Goal: Task Accomplishment & Management: Use online tool/utility

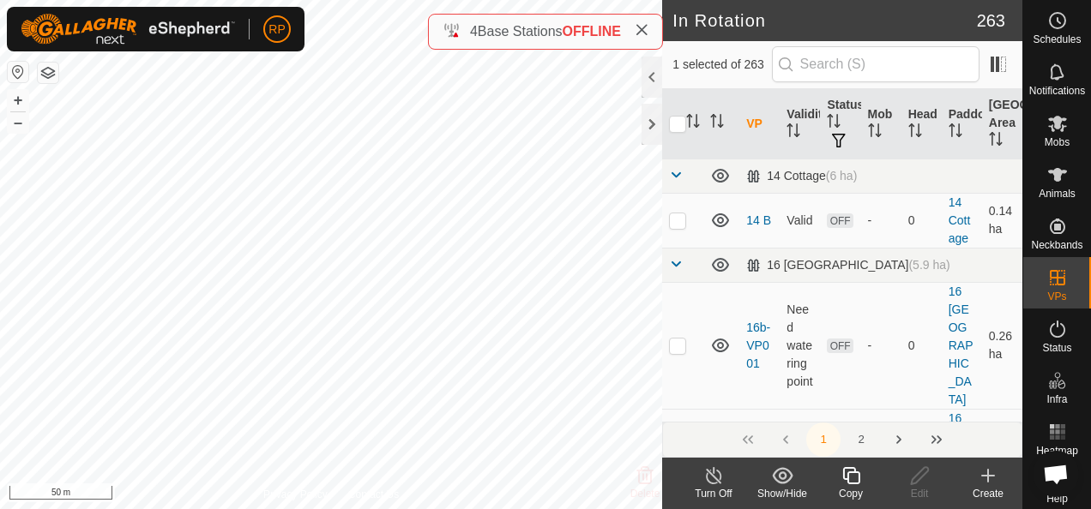
click at [988, 476] on icon at bounding box center [988, 476] width 12 height 0
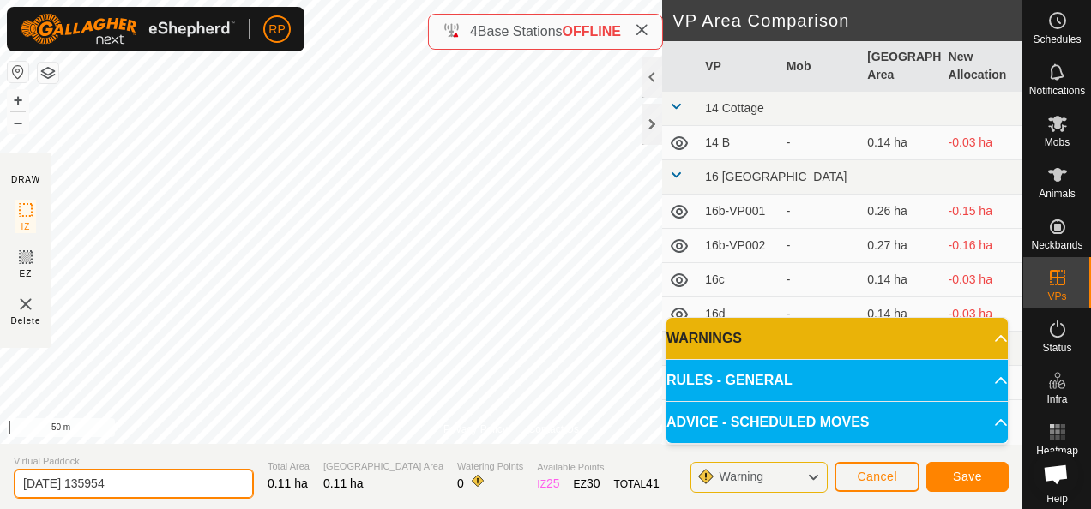
drag, startPoint x: 136, startPoint y: 479, endPoint x: 161, endPoint y: 496, distance: 30.9
click at [136, 479] on input "[DATE] 135954" at bounding box center [134, 484] width 240 height 30
type input "2"
type input "16p"
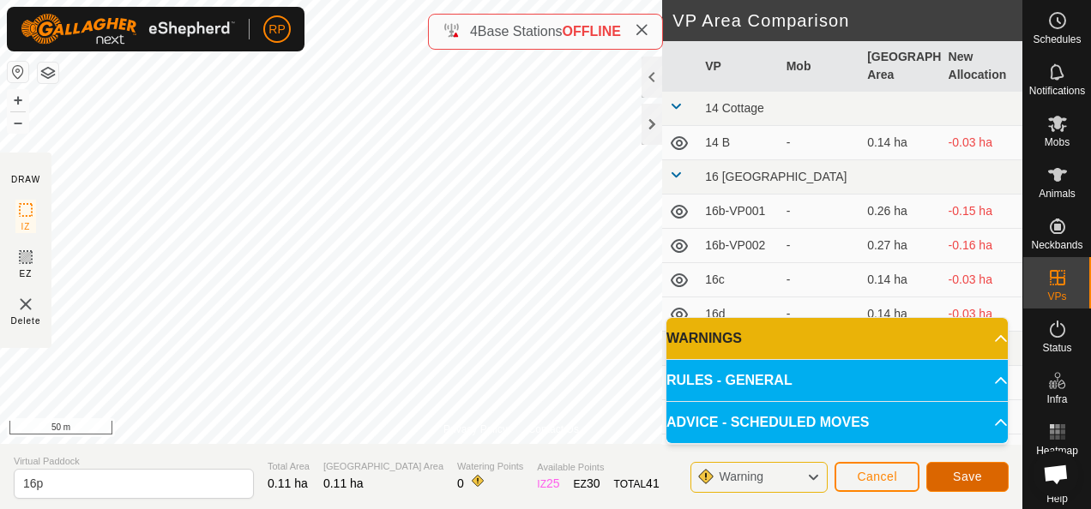
click at [970, 481] on span "Save" at bounding box center [967, 477] width 29 height 14
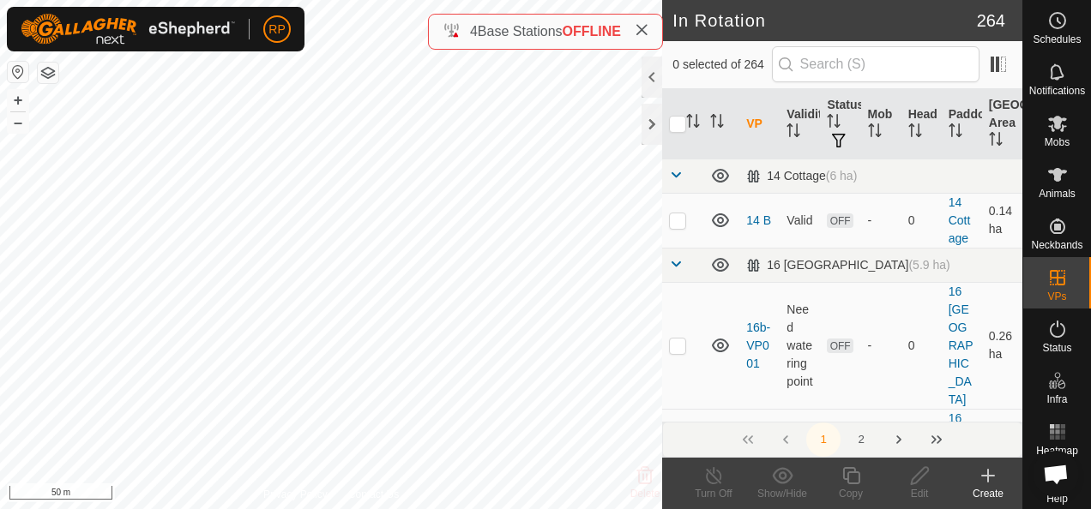
click at [988, 474] on icon at bounding box center [988, 476] width 0 height 12
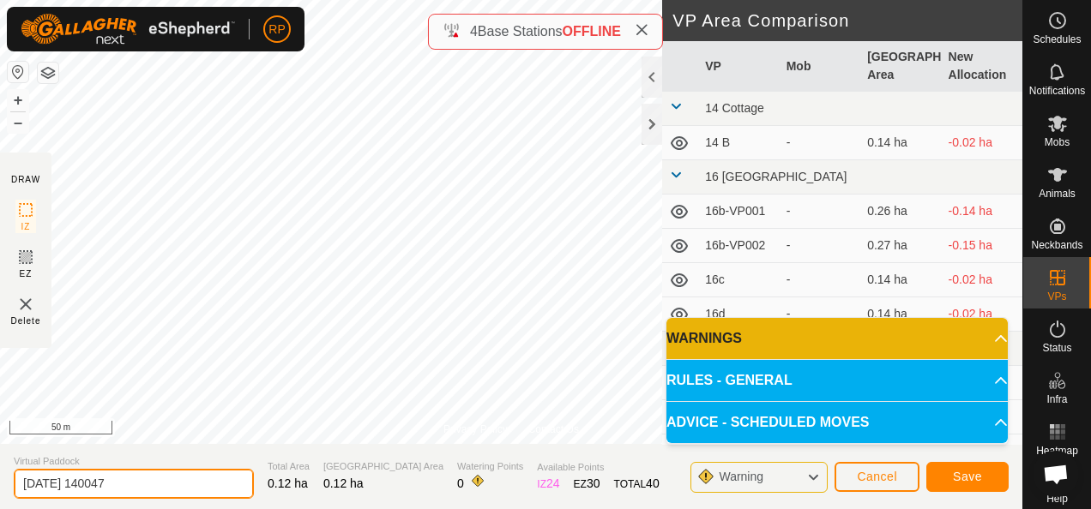
click at [153, 485] on input "[DATE] 140047" at bounding box center [134, 484] width 240 height 30
type input "2"
type input "16q"
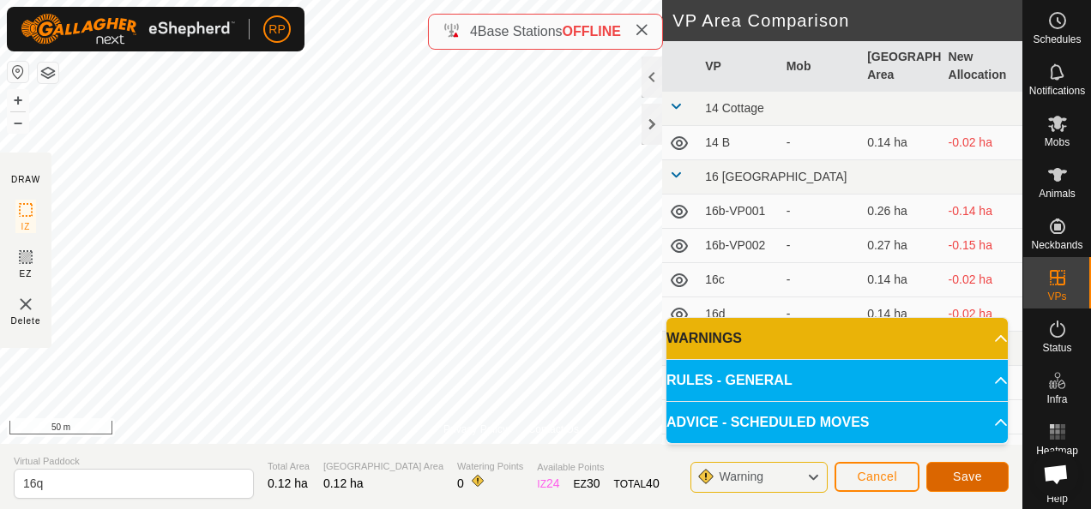
click at [970, 476] on span "Save" at bounding box center [967, 477] width 29 height 14
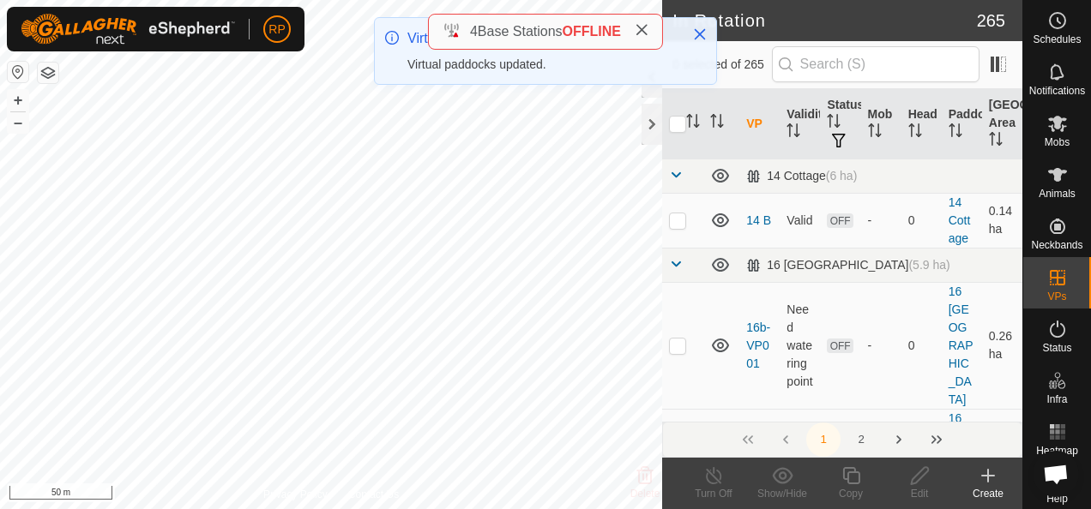
checkbox input "true"
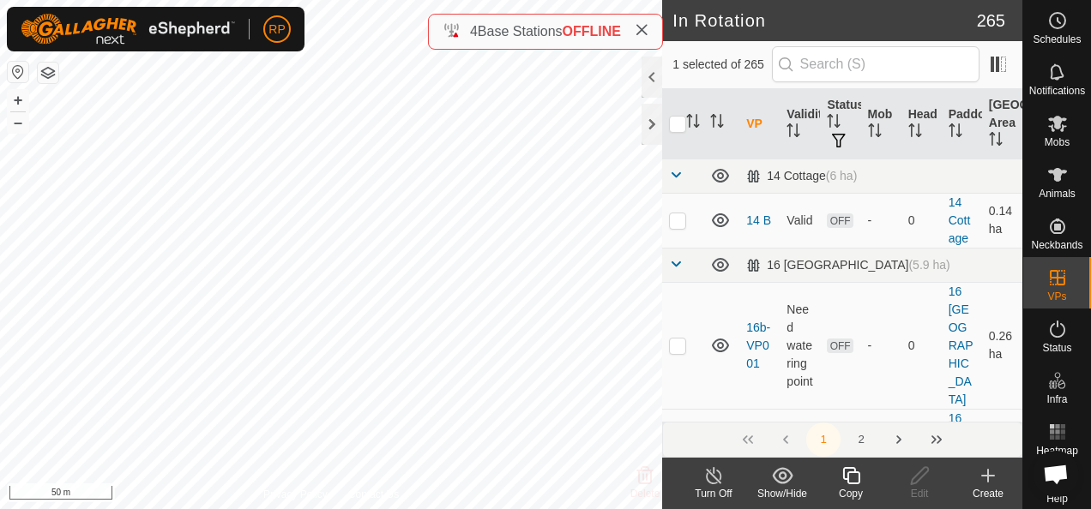
click at [847, 475] on icon at bounding box center [850, 475] width 17 height 17
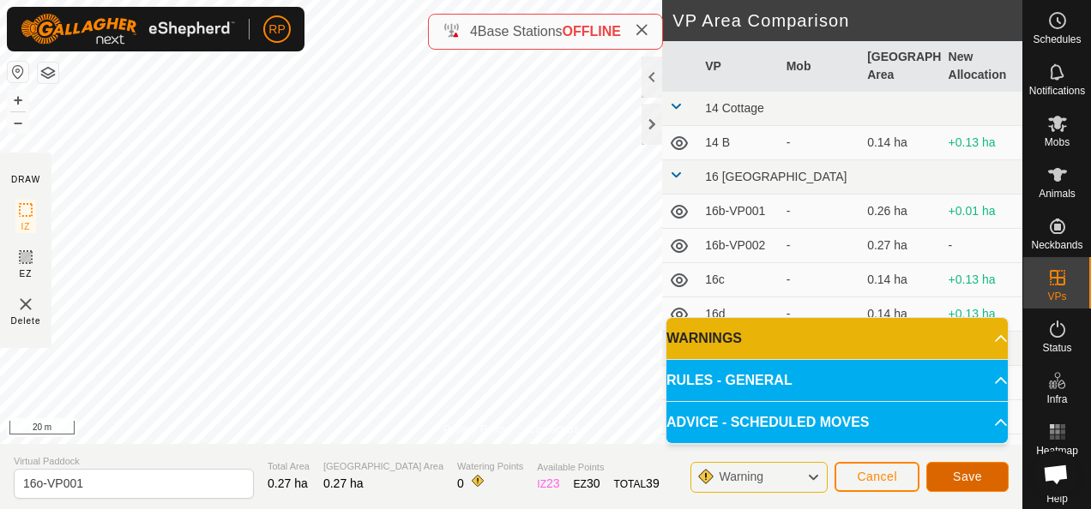
click at [964, 477] on span "Save" at bounding box center [967, 477] width 29 height 14
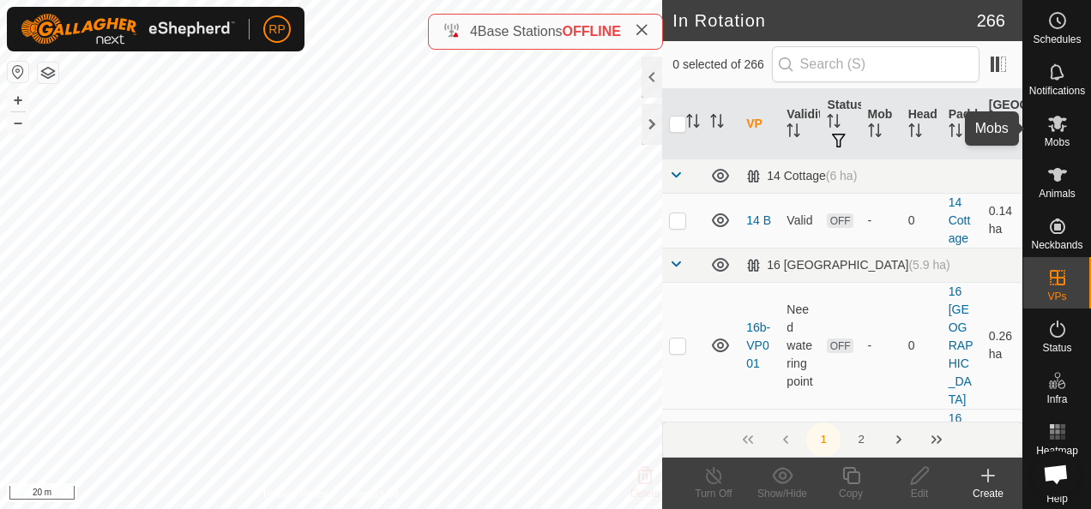
click at [1051, 120] on icon at bounding box center [1057, 124] width 19 height 16
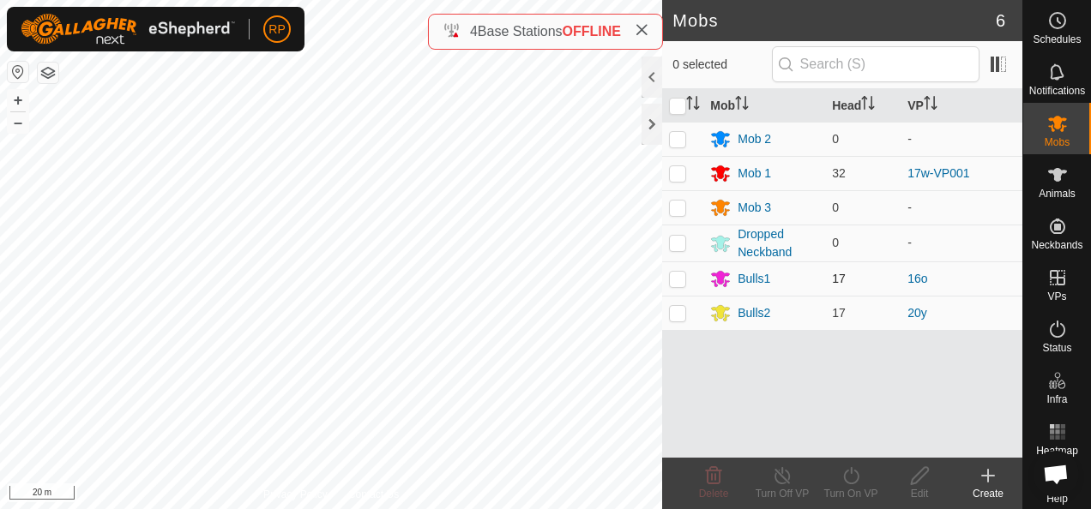
click at [677, 280] on p-checkbox at bounding box center [677, 279] width 17 height 14
checkbox input "true"
click at [851, 481] on icon at bounding box center [850, 476] width 21 height 21
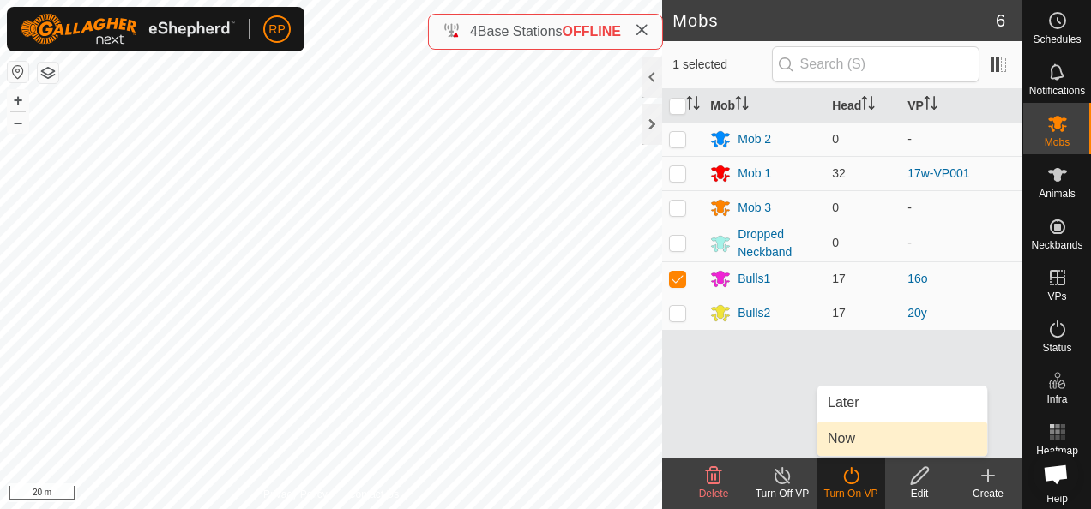
click at [839, 438] on link "Now" at bounding box center [902, 439] width 170 height 34
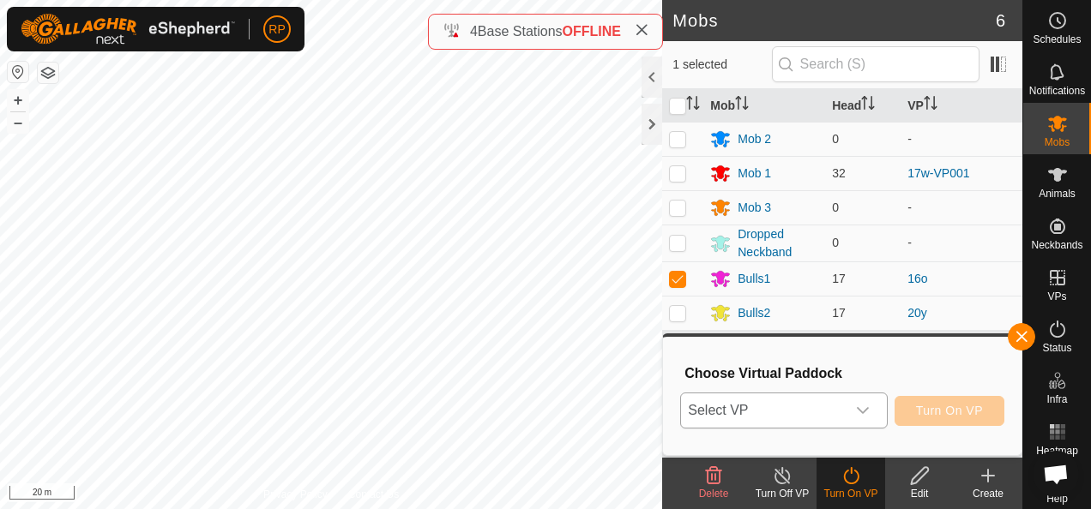
click at [820, 413] on span "Select VP" at bounding box center [763, 411] width 164 height 34
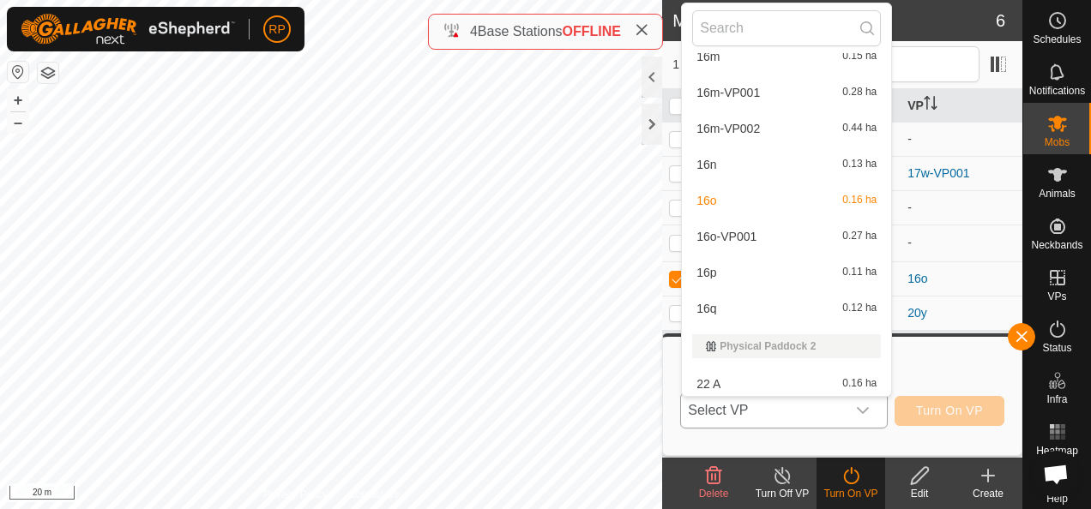
scroll to position [1655, 0]
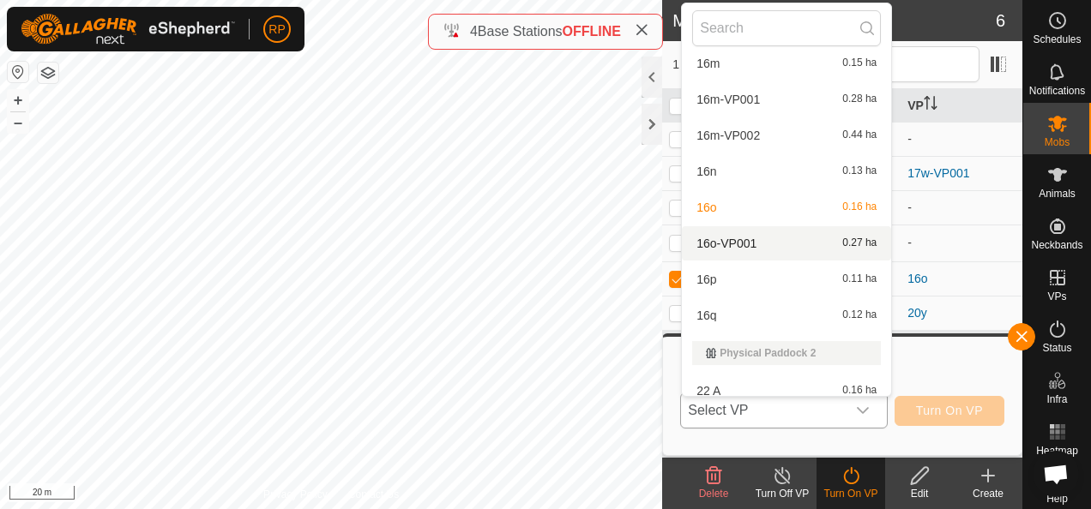
click at [738, 245] on li "16o-VP001 0.27 ha" at bounding box center [786, 243] width 209 height 34
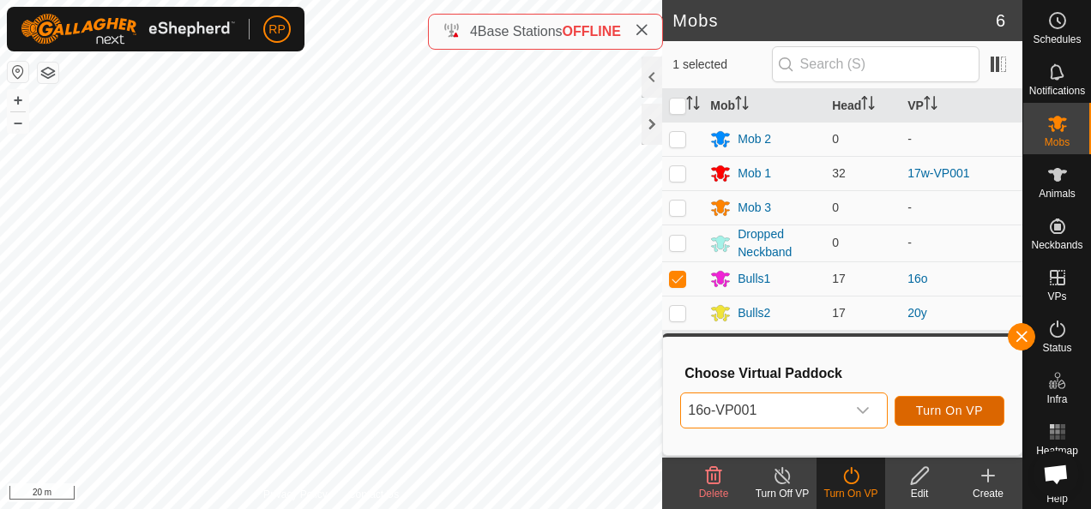
click at [944, 409] on span "Turn On VP" at bounding box center [949, 411] width 67 height 14
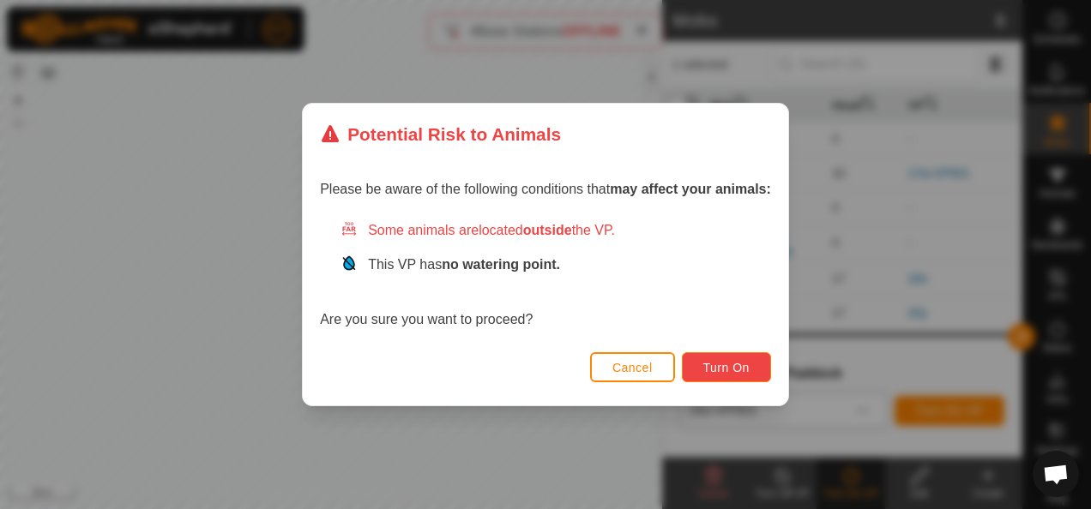
click at [733, 370] on span "Turn On" at bounding box center [726, 368] width 46 height 14
